Goal: Complete application form: Complete application form

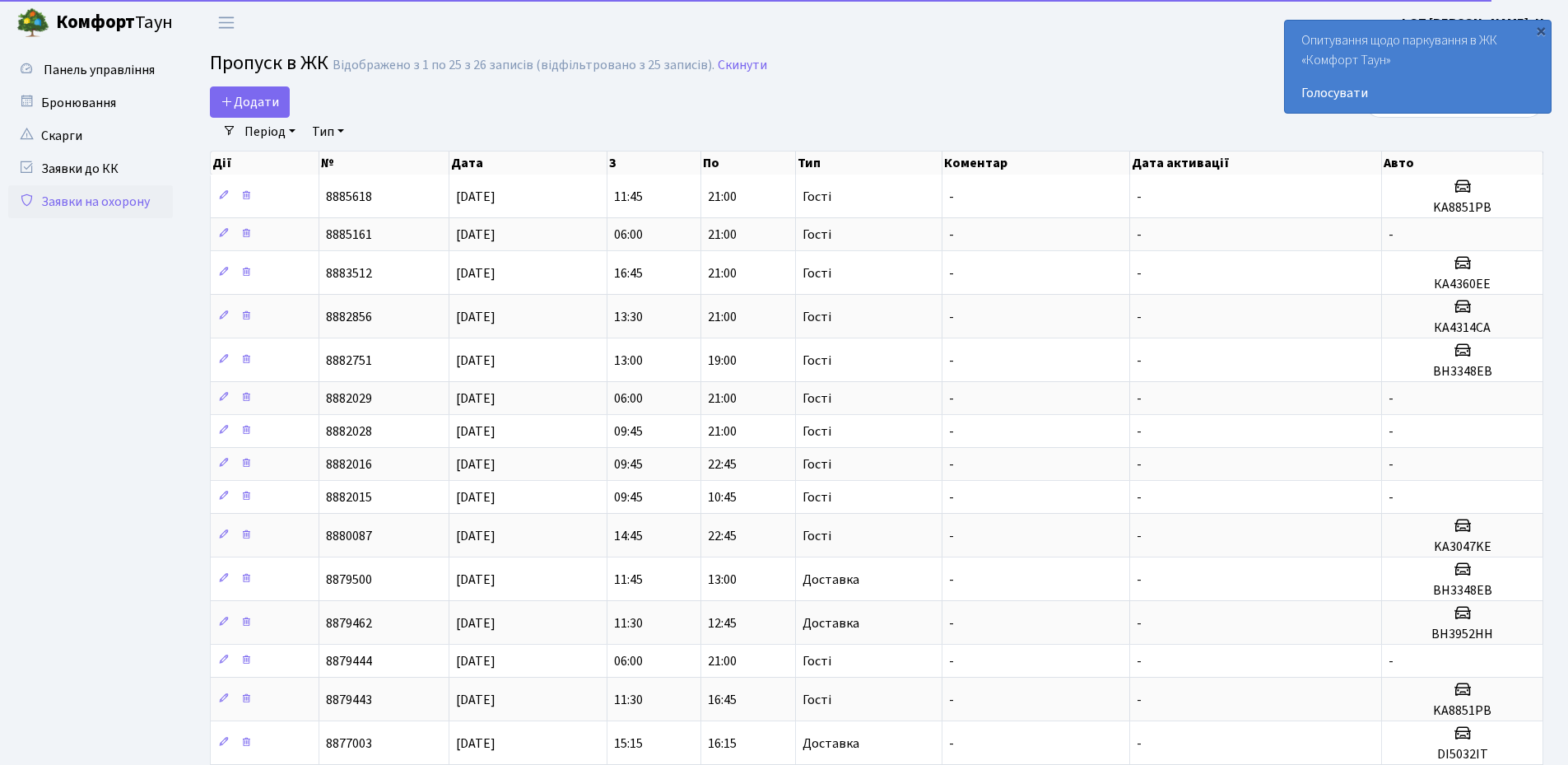
select select "25"
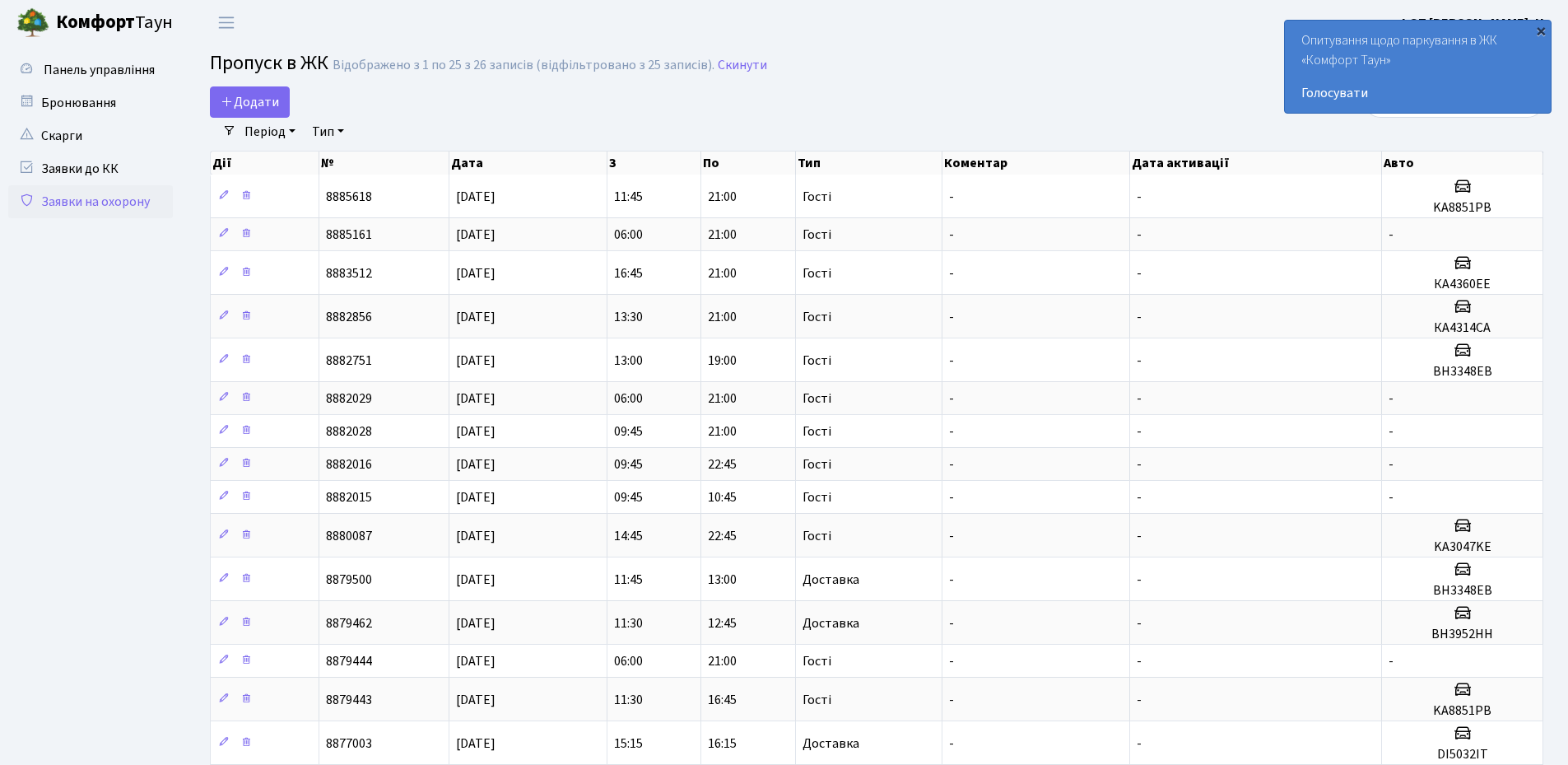
click at [1544, 32] on div "×" at bounding box center [1541, 31] width 17 height 17
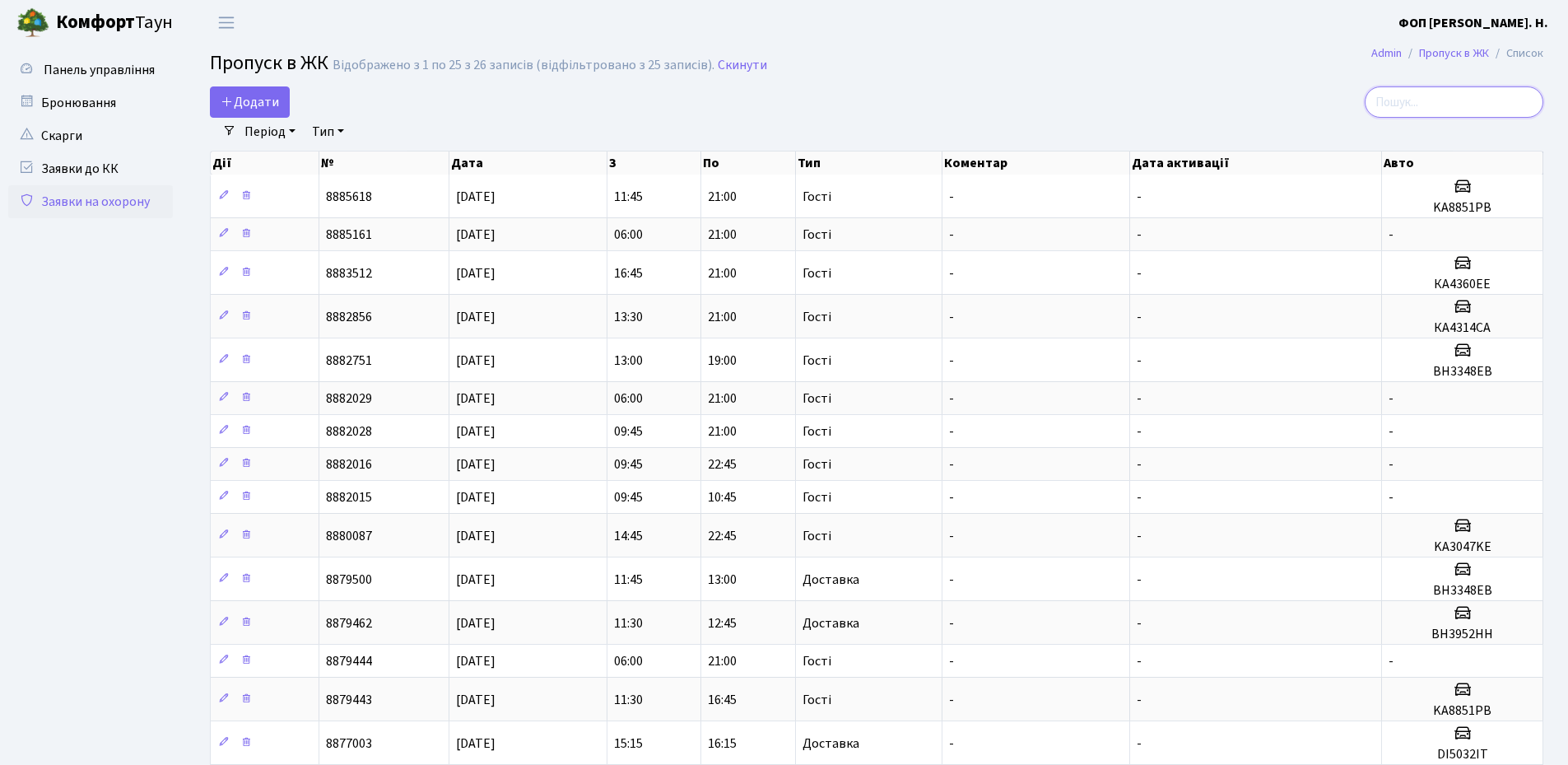
click at [1431, 102] on input "search" at bounding box center [1453, 103] width 178 height 32
click at [263, 83] on main "Admin Пропуск в ЖК Список Пропуск в ЖК Відображено з 1 по 25 з 26 записів (відф…" at bounding box center [877, 647] width 1382 height 1204
click at [245, 106] on span "Додати" at bounding box center [249, 102] width 59 height 18
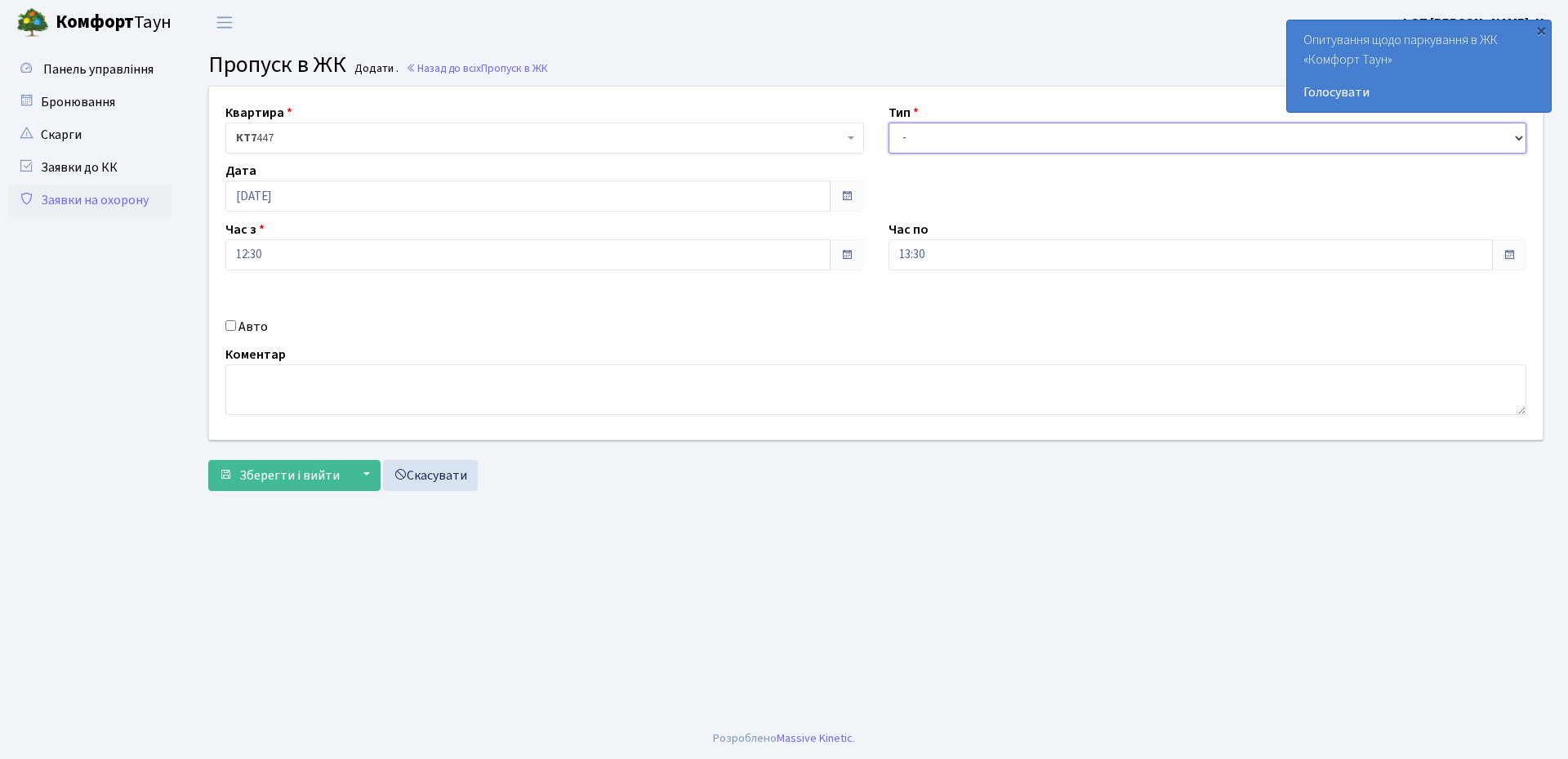
click at [987, 135] on select "- Доставка Таксі Гості Сервіс" at bounding box center [1208, 138] width 639 height 31
select select "3"
click at [889, 122] on select "- Доставка Таксі Гості Сервіс" at bounding box center [1208, 138] width 639 height 31
click at [945, 254] on input "13:30" at bounding box center [1191, 255] width 605 height 31
click at [939, 306] on icon at bounding box center [934, 311] width 44 height 44
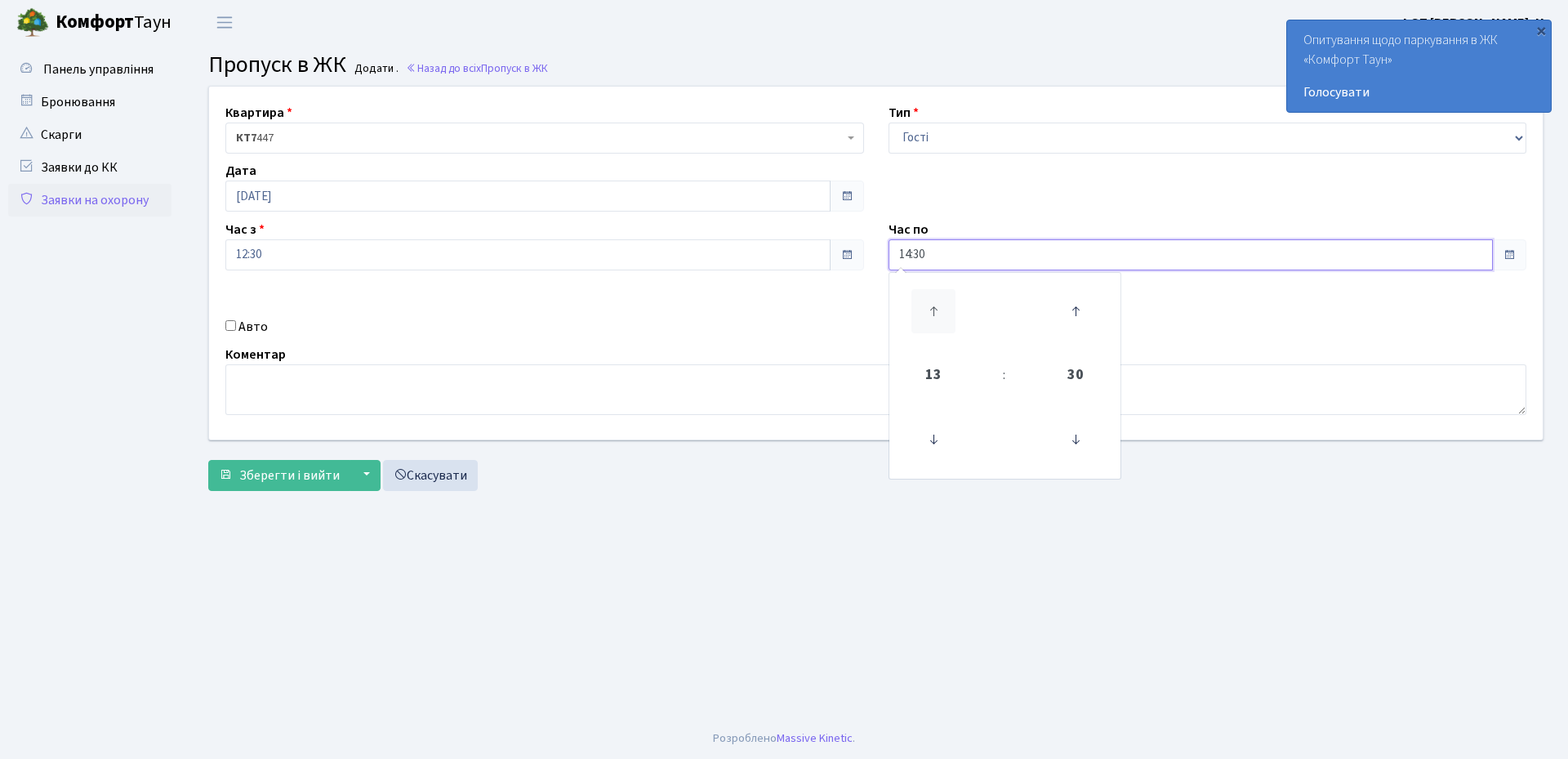
click at [939, 306] on icon at bounding box center [934, 311] width 44 height 44
type input "18:30"
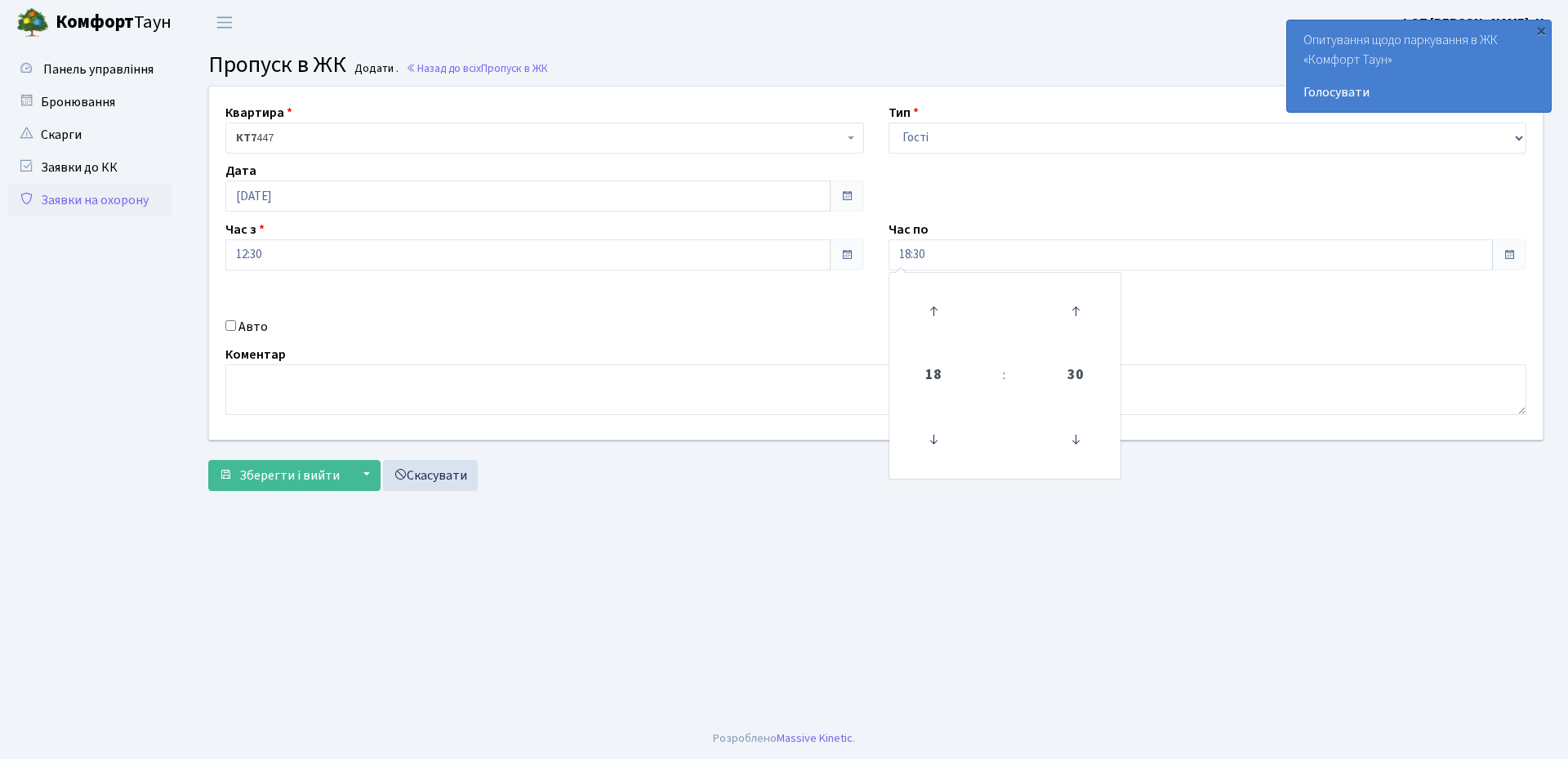
click at [242, 321] on label "Авто" at bounding box center [254, 326] width 30 height 19
click at [236, 321] on input "Авто" at bounding box center [230, 325] width 10 height 10
checkbox input "true"
paste input "ка4314са"
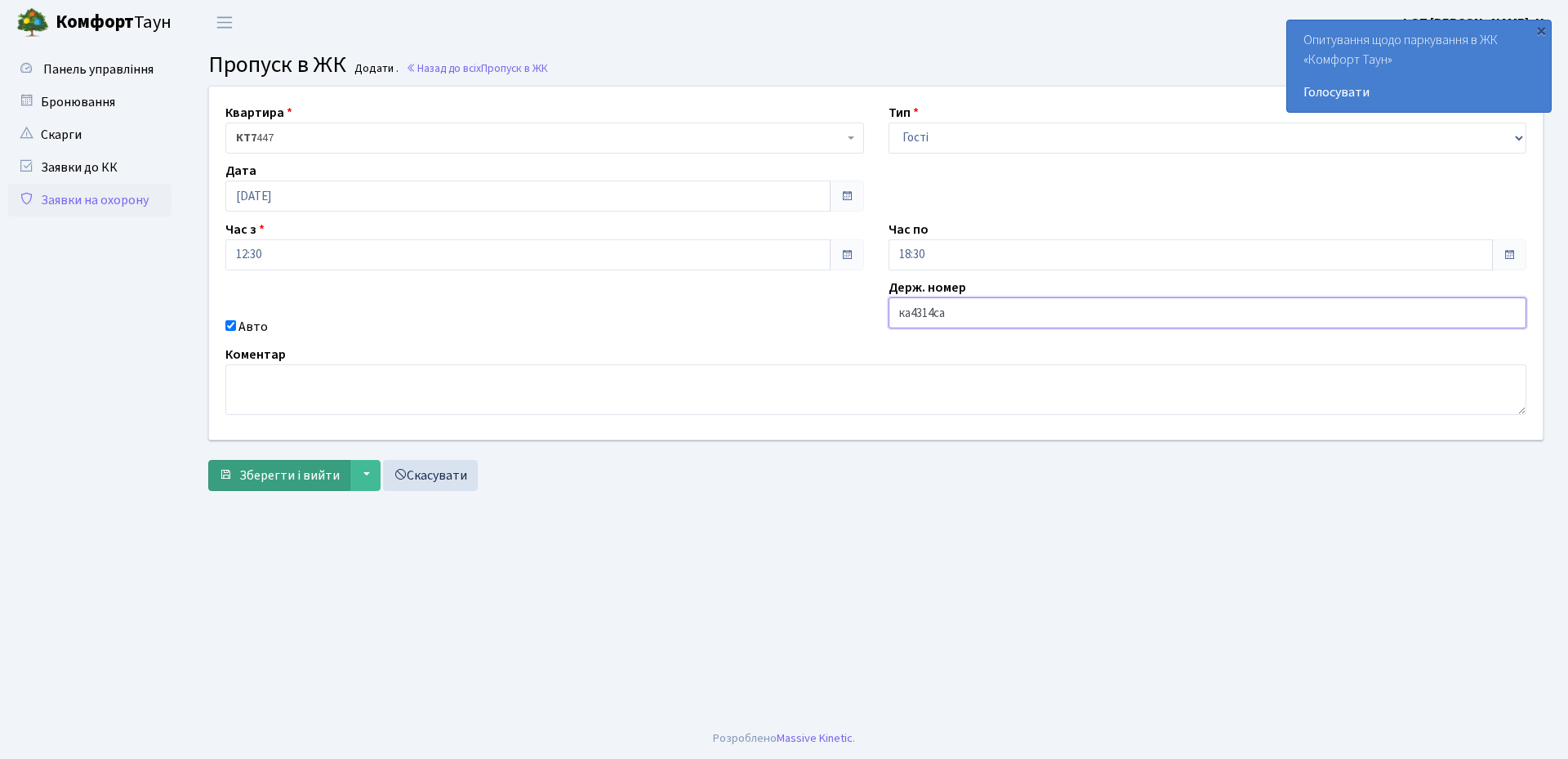
type input "ка4314са"
click at [292, 481] on span "Зберегти і вийти" at bounding box center [290, 475] width 101 height 18
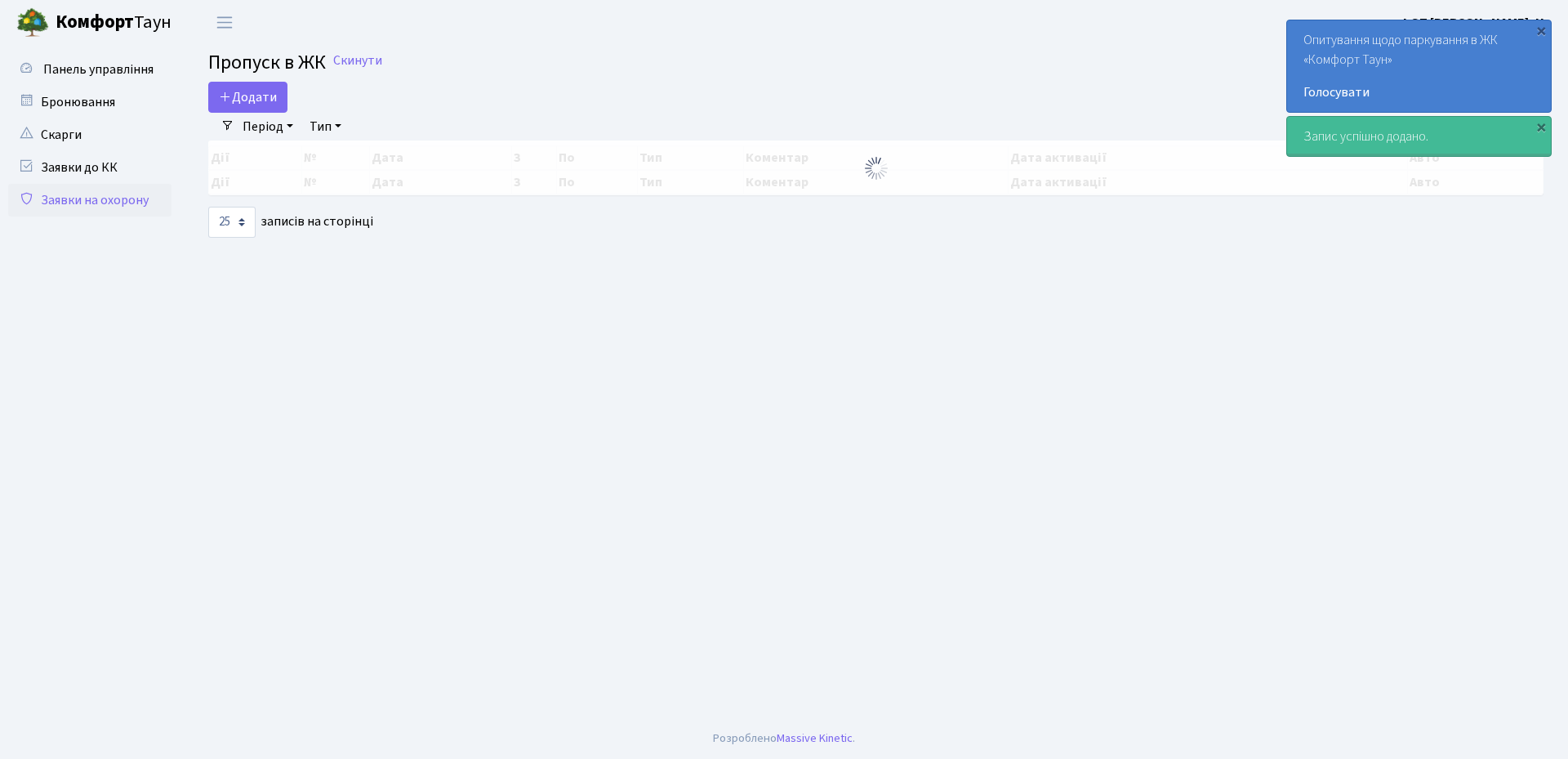
select select "25"
